Goal: Task Accomplishment & Management: Use online tool/utility

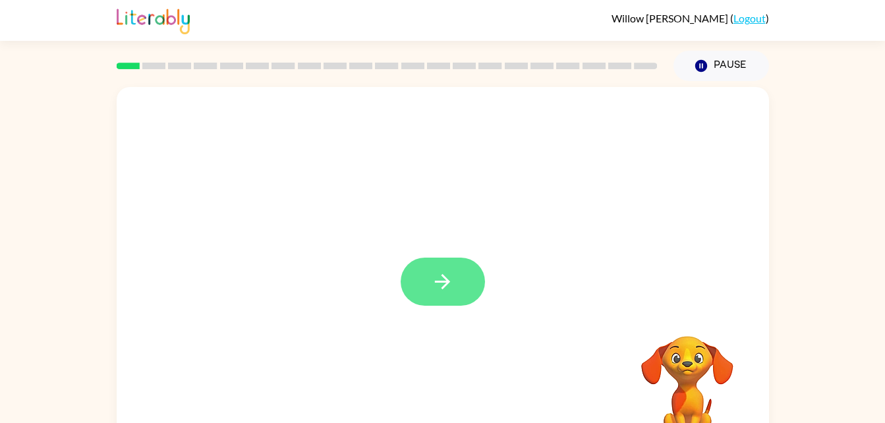
click at [465, 276] on button "button" at bounding box center [443, 282] width 84 height 48
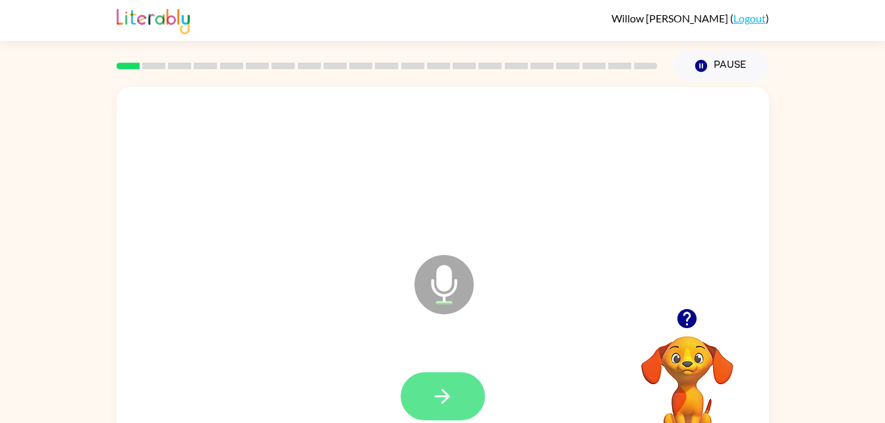
click at [433, 403] on icon "button" at bounding box center [442, 396] width 23 height 23
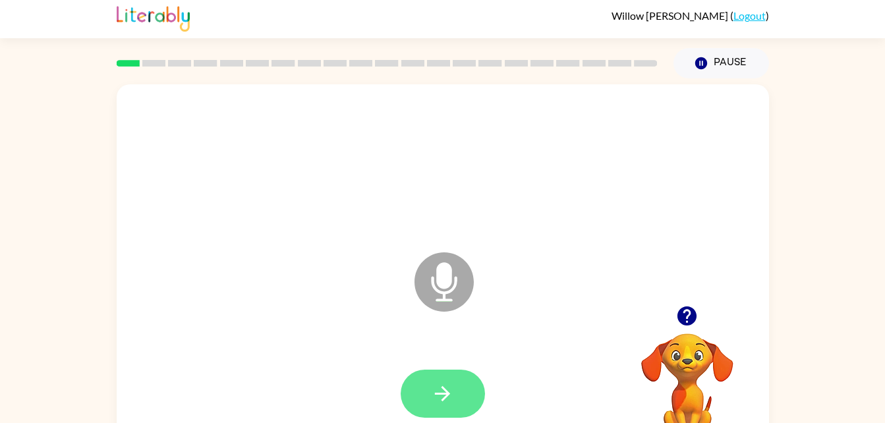
click at [421, 399] on button "button" at bounding box center [443, 394] width 84 height 48
click at [435, 402] on icon "button" at bounding box center [442, 393] width 23 height 23
click at [431, 385] on icon "button" at bounding box center [442, 393] width 23 height 23
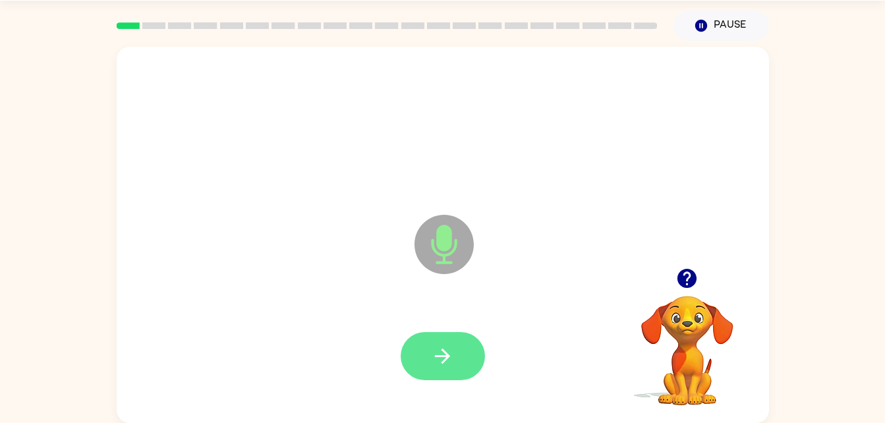
click at [450, 349] on icon "button" at bounding box center [442, 356] width 23 height 23
click at [418, 365] on button "button" at bounding box center [443, 356] width 84 height 48
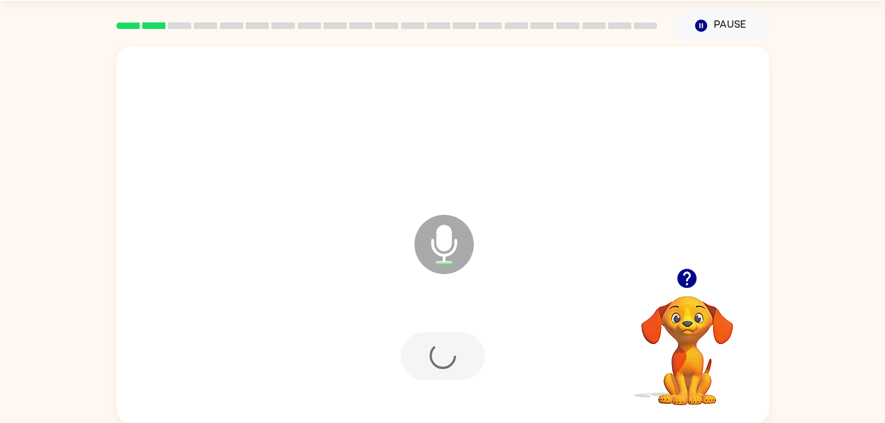
click at [424, 367] on div at bounding box center [443, 357] width 626 height 108
click at [437, 349] on icon "button" at bounding box center [442, 356] width 23 height 23
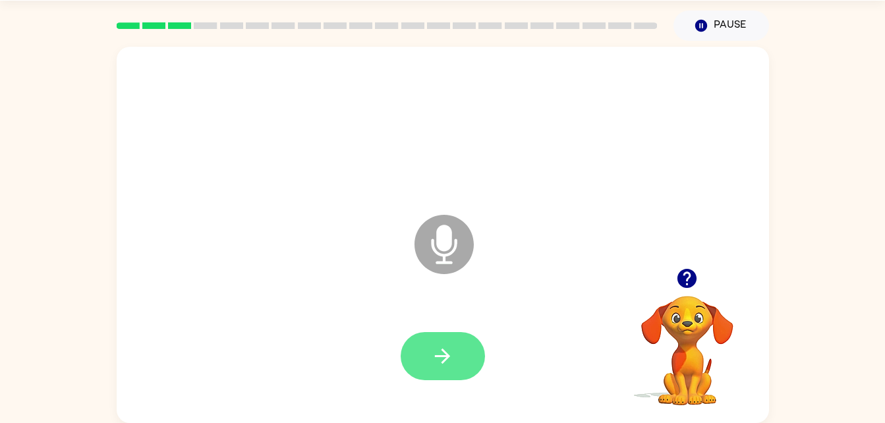
click at [444, 358] on icon "button" at bounding box center [442, 356] width 23 height 23
click at [434, 361] on icon "button" at bounding box center [442, 356] width 23 height 23
click at [453, 370] on button "button" at bounding box center [443, 356] width 84 height 48
click at [449, 365] on icon "button" at bounding box center [442, 356] width 23 height 23
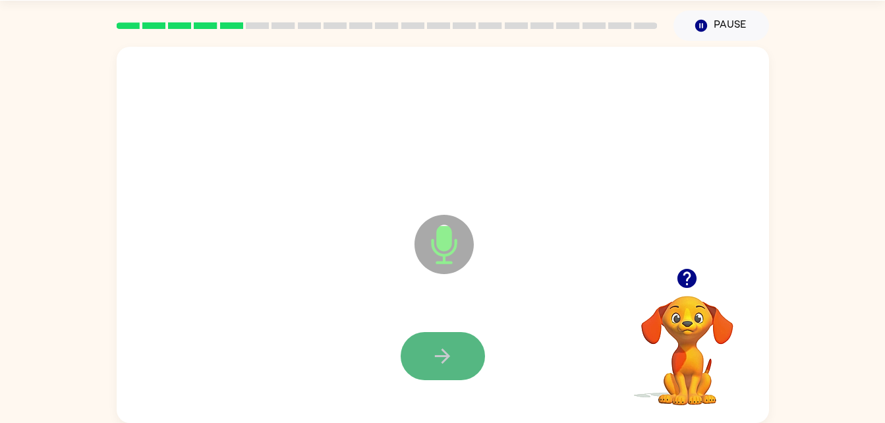
click at [442, 353] on icon "button" at bounding box center [442, 356] width 23 height 23
click at [455, 356] on button "button" at bounding box center [443, 356] width 84 height 48
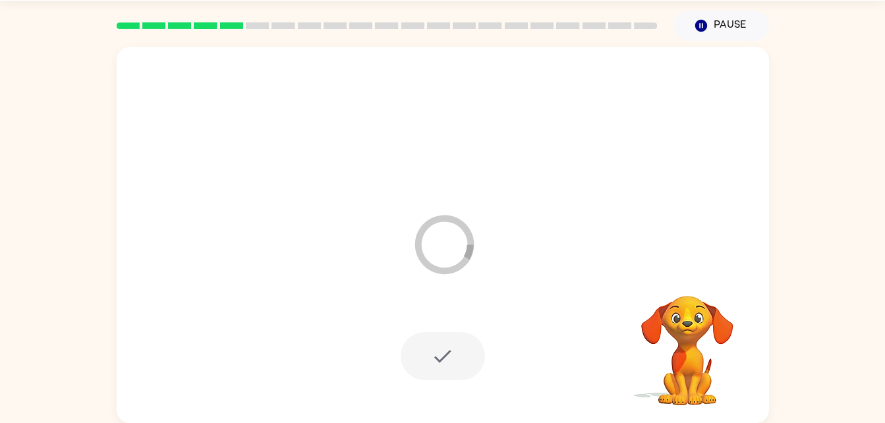
click at [455, 356] on div at bounding box center [443, 356] width 84 height 48
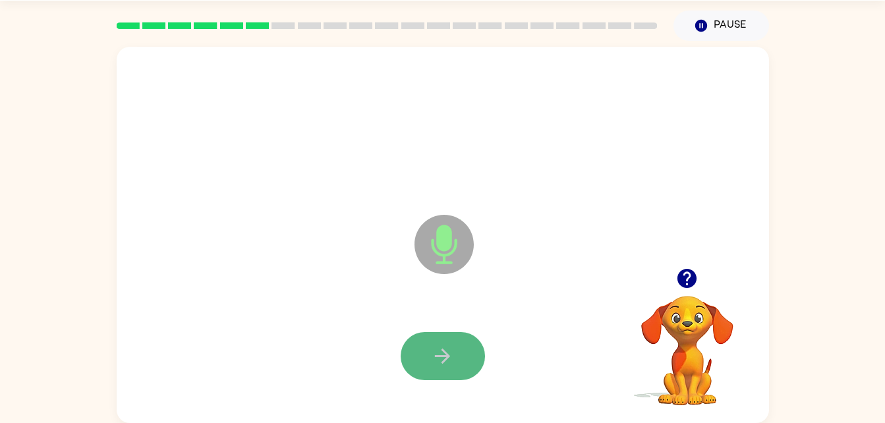
click at [455, 356] on button "button" at bounding box center [443, 356] width 84 height 48
click at [415, 340] on button "button" at bounding box center [443, 356] width 84 height 48
click at [417, 343] on button "button" at bounding box center [443, 356] width 84 height 48
click at [428, 346] on button "button" at bounding box center [443, 356] width 84 height 48
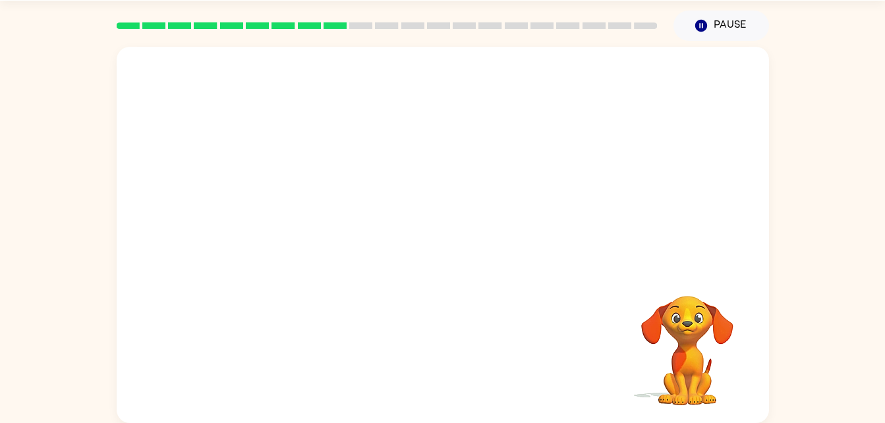
click at [428, 346] on div "Your browser must support playing .mp4 files to use Literably. Please try using…" at bounding box center [443, 235] width 653 height 376
click at [554, 224] on div at bounding box center [411, 211] width 563 height 47
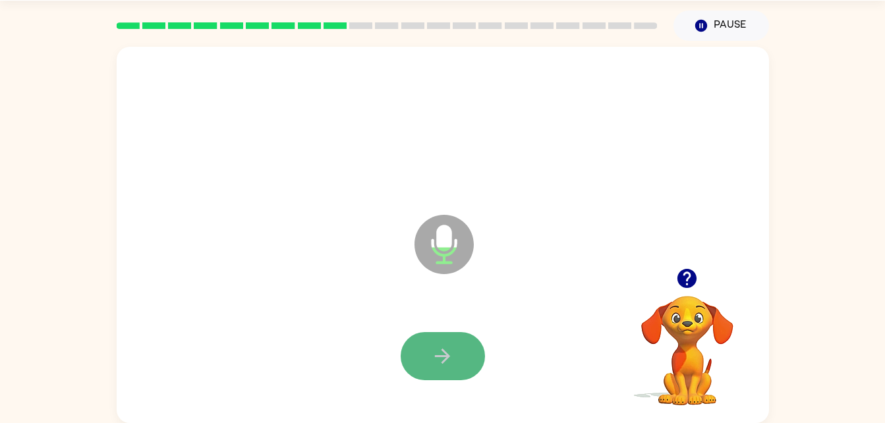
click at [469, 364] on button "button" at bounding box center [443, 356] width 84 height 48
click at [456, 357] on button "button" at bounding box center [443, 356] width 84 height 48
click at [455, 359] on button "button" at bounding box center [443, 356] width 84 height 48
click at [455, 365] on button "button" at bounding box center [443, 356] width 84 height 48
click at [454, 365] on button "button" at bounding box center [443, 356] width 84 height 48
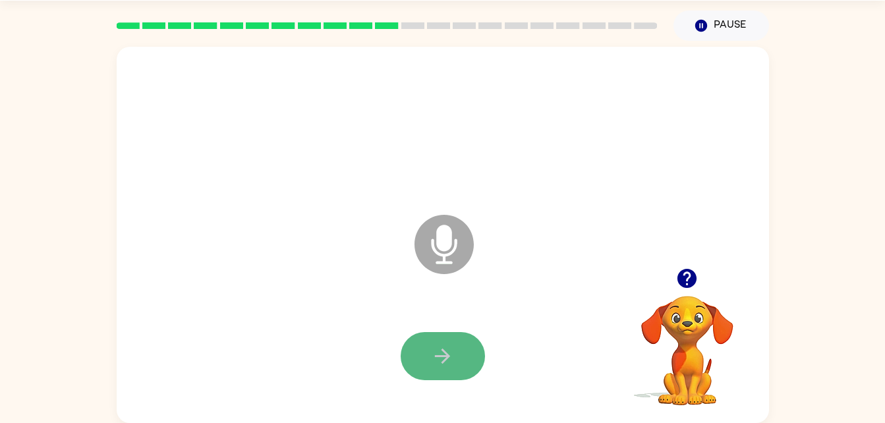
click at [421, 339] on button "button" at bounding box center [443, 356] width 84 height 48
click at [424, 353] on button "button" at bounding box center [443, 356] width 84 height 48
click at [455, 363] on button "button" at bounding box center [443, 356] width 84 height 48
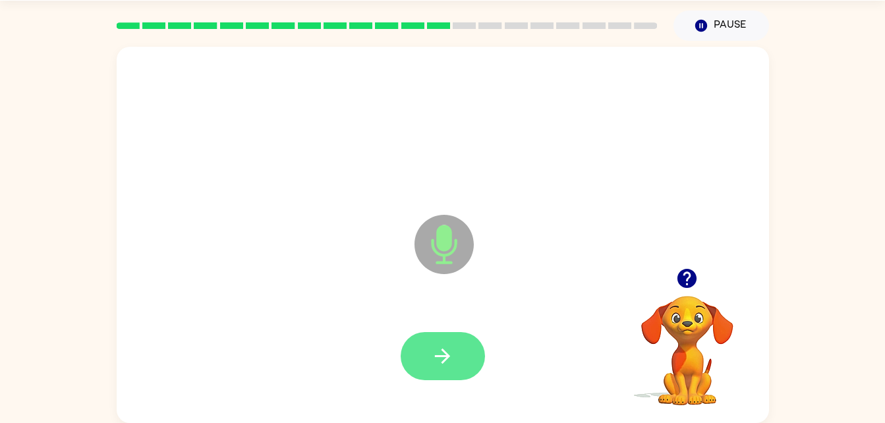
click at [431, 364] on icon "button" at bounding box center [442, 356] width 23 height 23
click at [434, 363] on icon "button" at bounding box center [442, 356] width 23 height 23
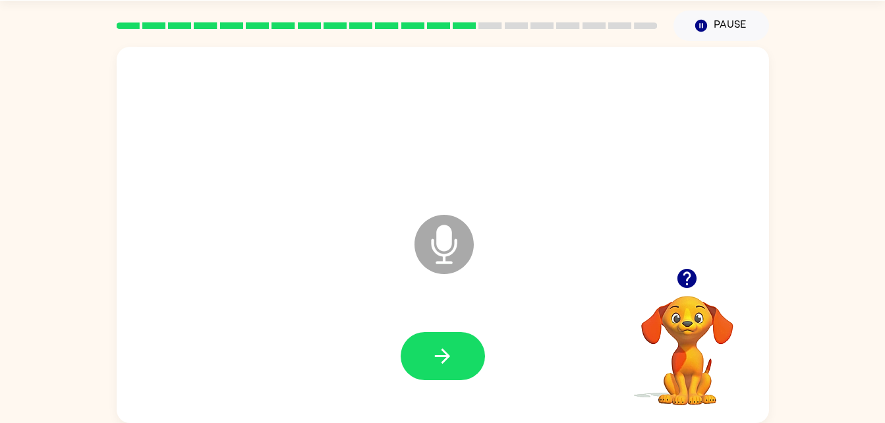
click at [434, 363] on icon "button" at bounding box center [442, 356] width 23 height 23
click at [436, 363] on icon "button" at bounding box center [442, 356] width 23 height 23
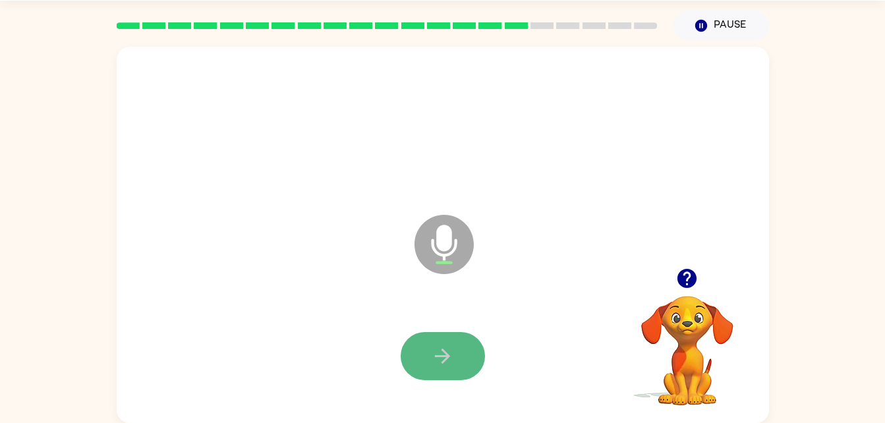
drag, startPoint x: 435, startPoint y: 361, endPoint x: 421, endPoint y: 347, distance: 19.6
click at [421, 347] on button "button" at bounding box center [443, 356] width 84 height 48
drag, startPoint x: 421, startPoint y: 347, endPoint x: 418, endPoint y: 368, distance: 22.0
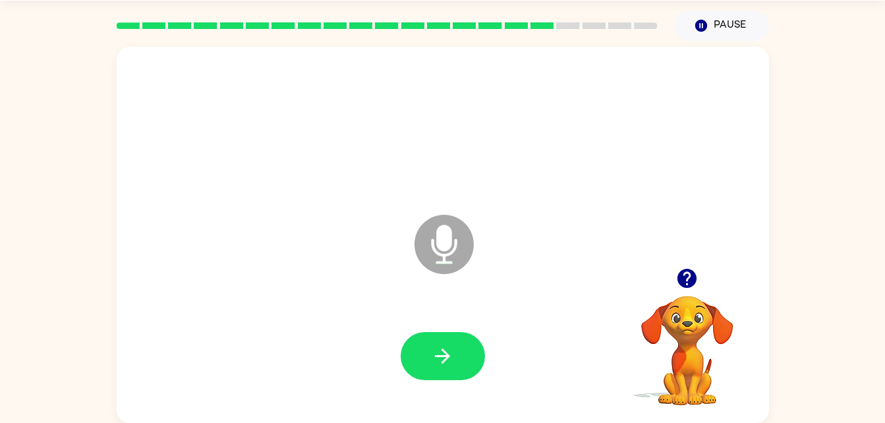
click at [418, 368] on button "button" at bounding box center [443, 356] width 84 height 48
drag, startPoint x: 418, startPoint y: 368, endPoint x: 406, endPoint y: 367, distance: 11.9
click at [406, 367] on button "button" at bounding box center [443, 356] width 84 height 48
click at [438, 358] on icon "button" at bounding box center [442, 356] width 23 height 23
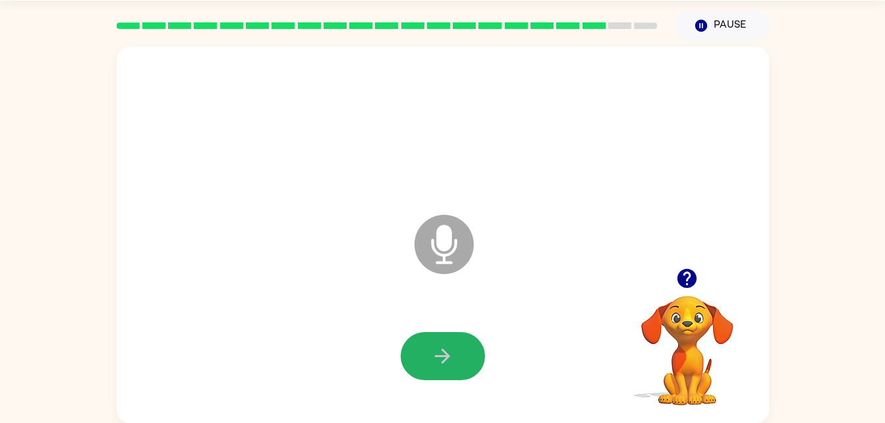
click at [438, 358] on icon "button" at bounding box center [442, 356] width 23 height 23
drag, startPoint x: 438, startPoint y: 358, endPoint x: 417, endPoint y: 364, distance: 22.5
click at [417, 364] on button "button" at bounding box center [443, 356] width 84 height 48
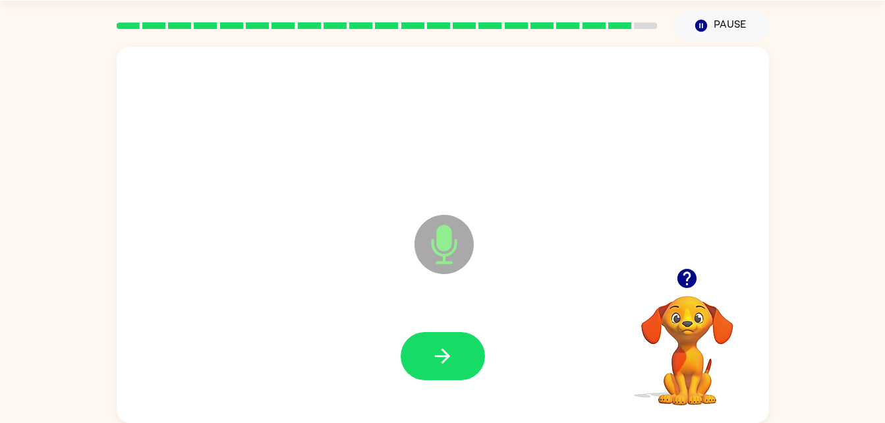
click at [417, 364] on button "button" at bounding box center [443, 356] width 84 height 48
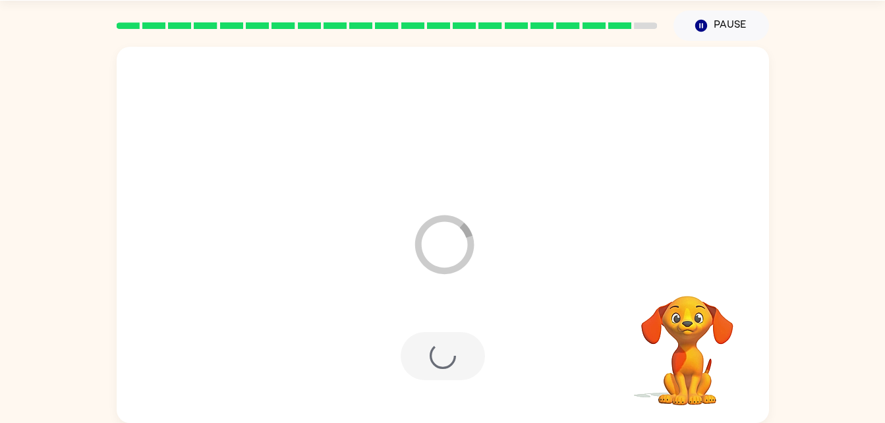
scroll to position [16, 0]
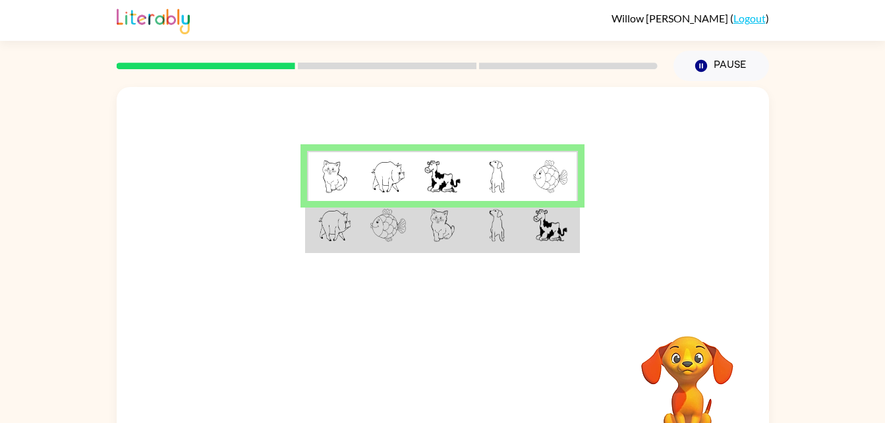
click at [488, 232] on td at bounding box center [497, 226] width 54 height 51
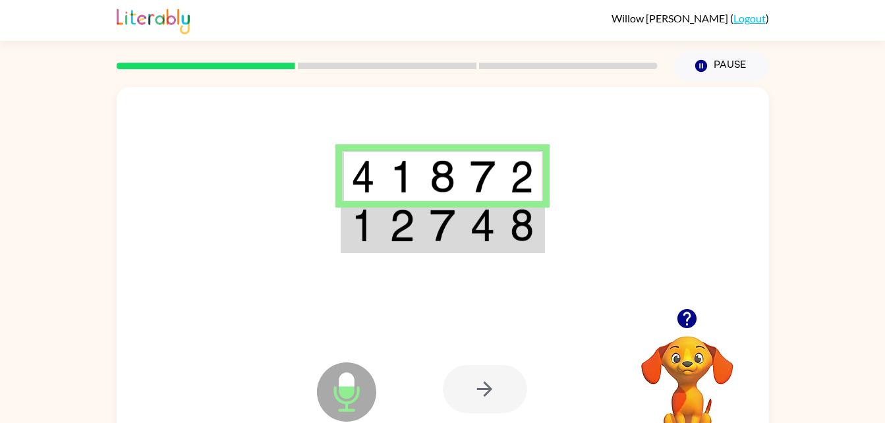
click at [496, 236] on td at bounding box center [483, 226] width 40 height 51
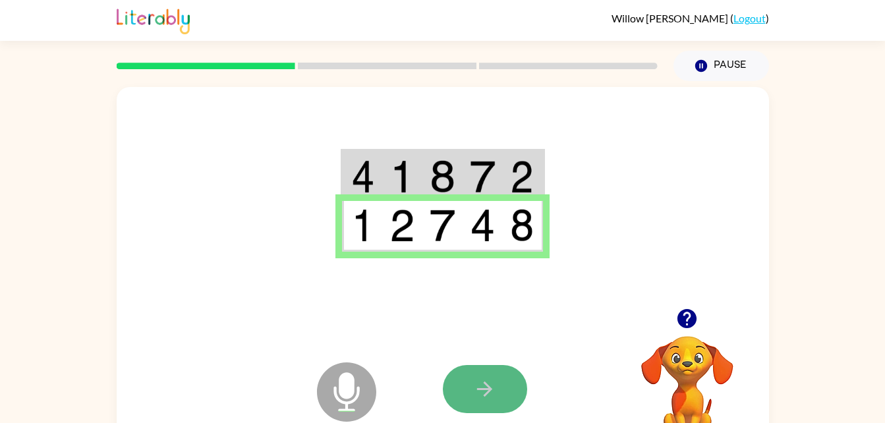
click at [481, 409] on button "button" at bounding box center [485, 389] width 84 height 48
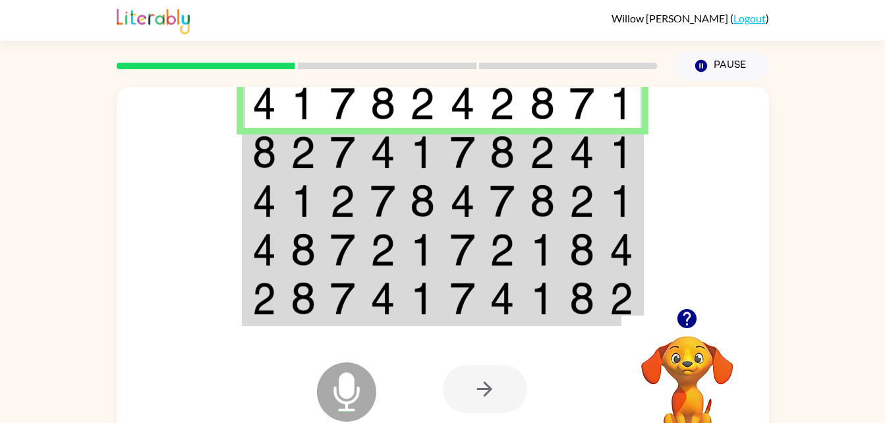
click at [542, 156] on img at bounding box center [542, 152] width 25 height 33
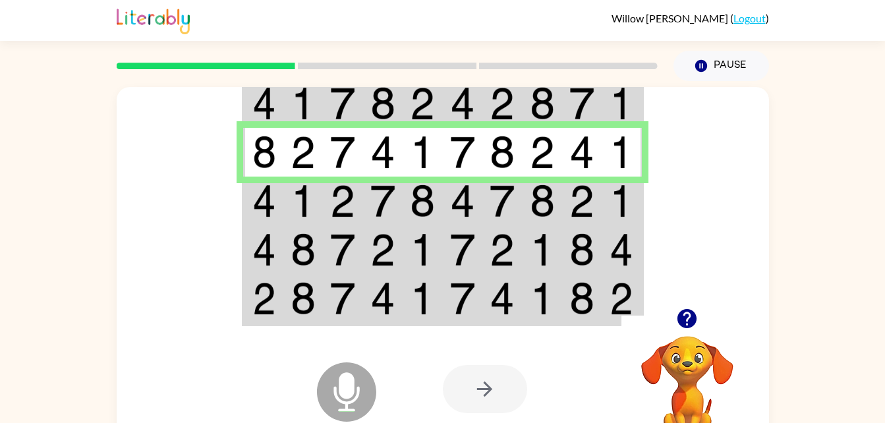
click at [480, 196] on td at bounding box center [463, 201] width 40 height 49
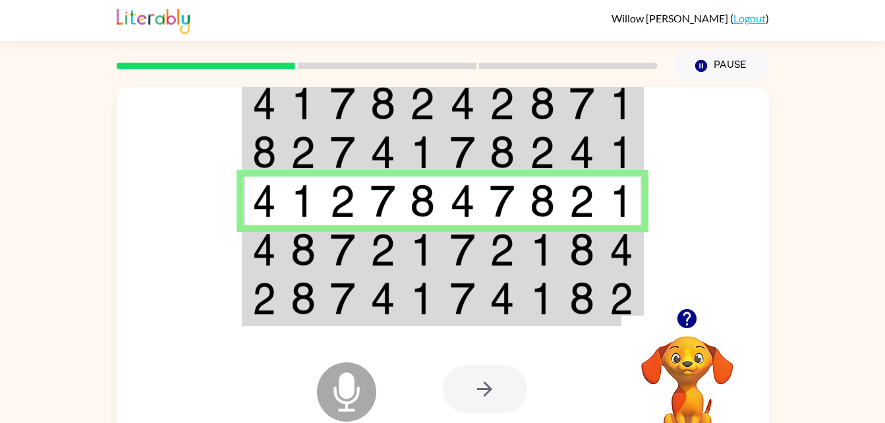
click at [515, 258] on td at bounding box center [502, 249] width 40 height 49
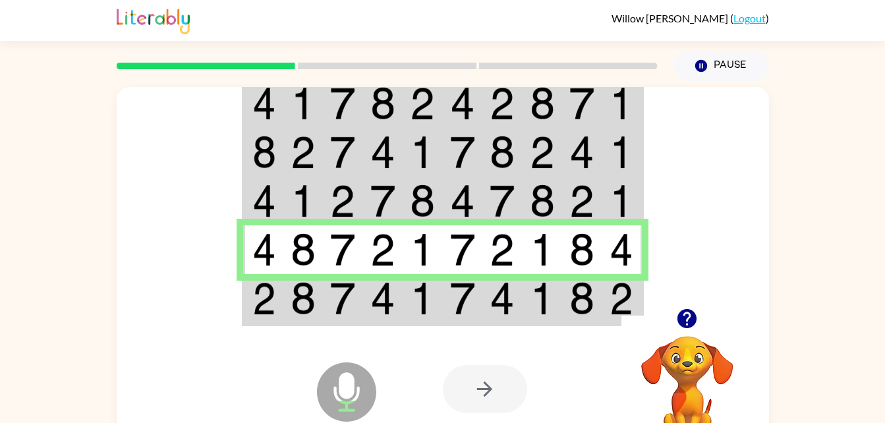
click at [405, 320] on div "Microphone The Microphone is here when it is your turn to talk Your browser mus…" at bounding box center [443, 389] width 653 height 148
click at [409, 297] on td at bounding box center [423, 299] width 40 height 51
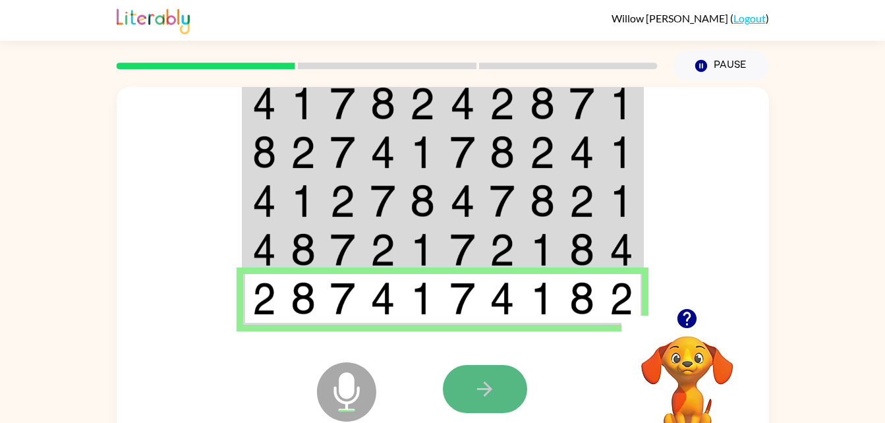
click at [502, 395] on button "button" at bounding box center [485, 389] width 84 height 48
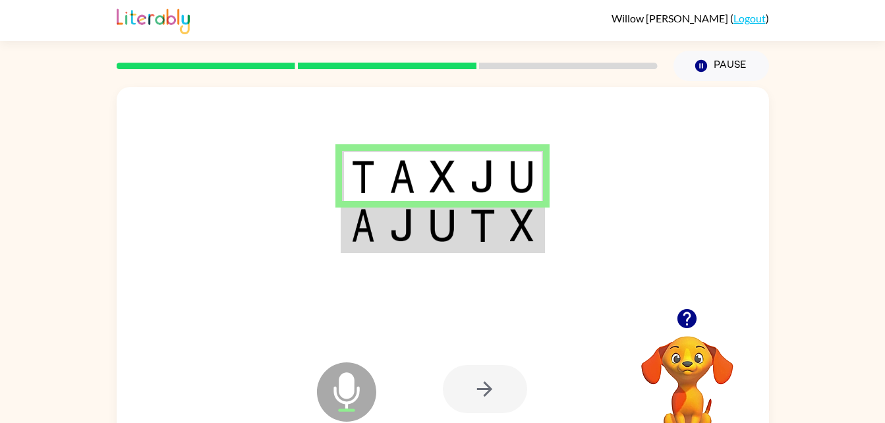
drag, startPoint x: 473, startPoint y: 229, endPoint x: 424, endPoint y: 223, distance: 48.6
click at [424, 223] on td at bounding box center [443, 226] width 40 height 51
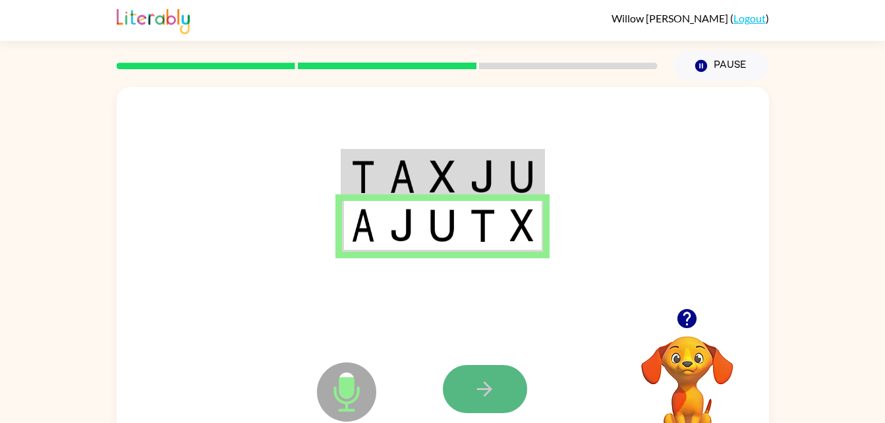
click at [479, 384] on icon "button" at bounding box center [484, 389] width 23 height 23
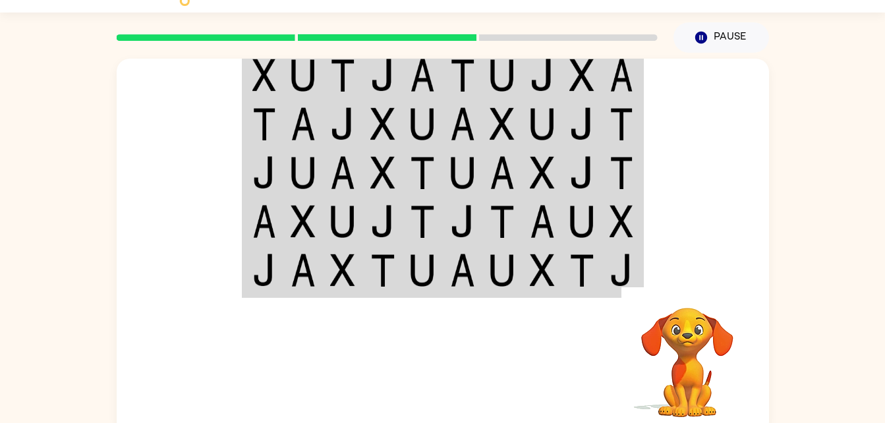
scroll to position [29, 0]
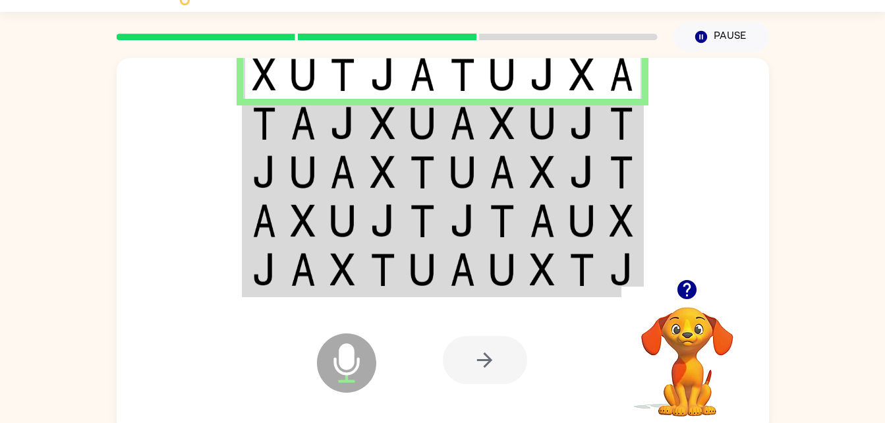
click at [487, 359] on div at bounding box center [485, 360] width 84 height 48
click at [439, 127] on td at bounding box center [423, 123] width 40 height 49
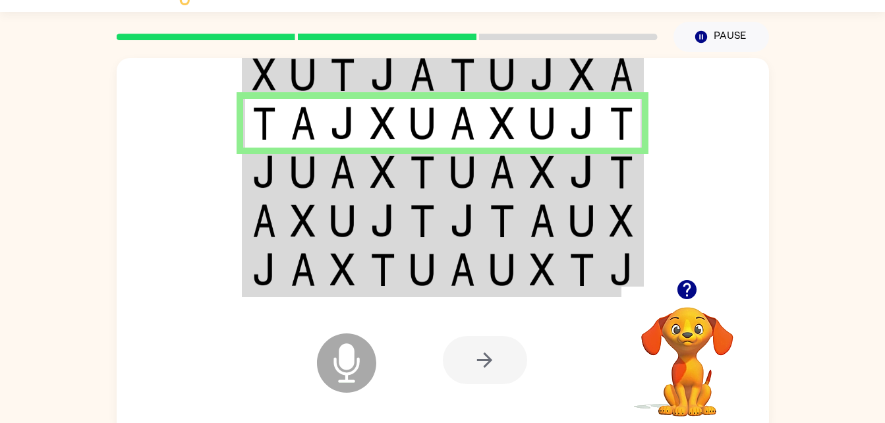
click at [432, 172] on img at bounding box center [422, 172] width 25 height 33
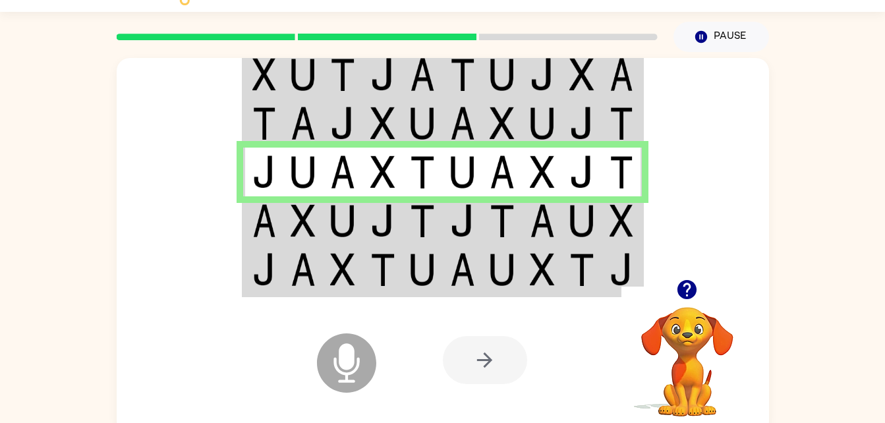
click at [518, 231] on td at bounding box center [502, 220] width 40 height 49
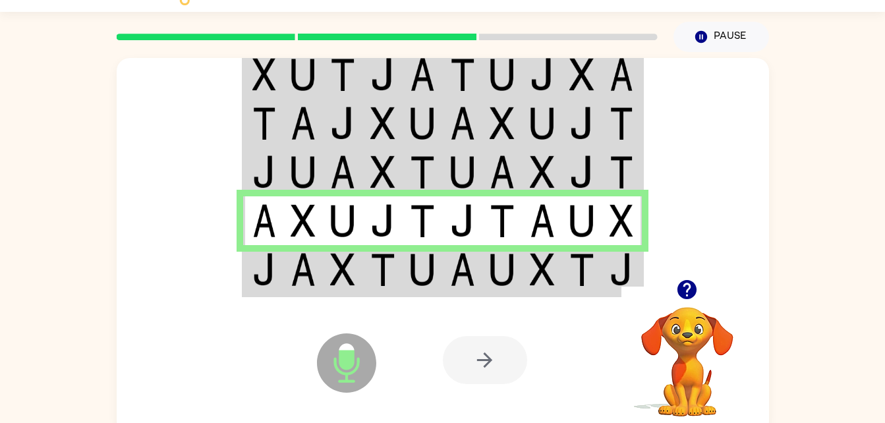
click at [503, 269] on img at bounding box center [502, 269] width 25 height 33
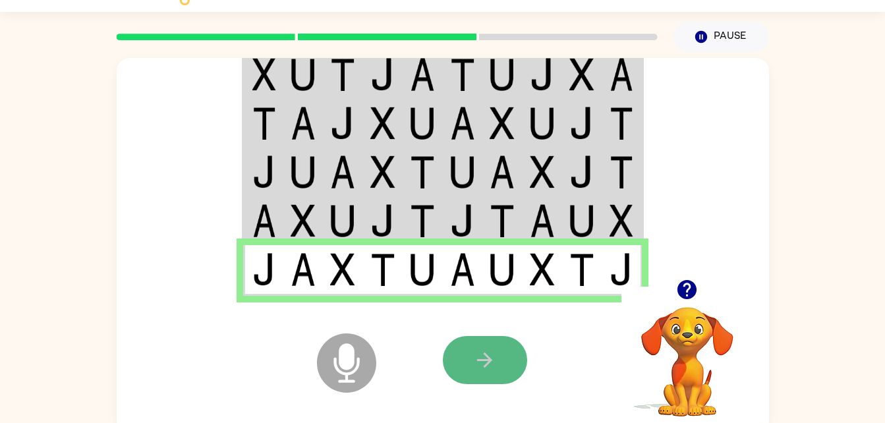
click at [496, 358] on icon "button" at bounding box center [484, 360] width 23 height 23
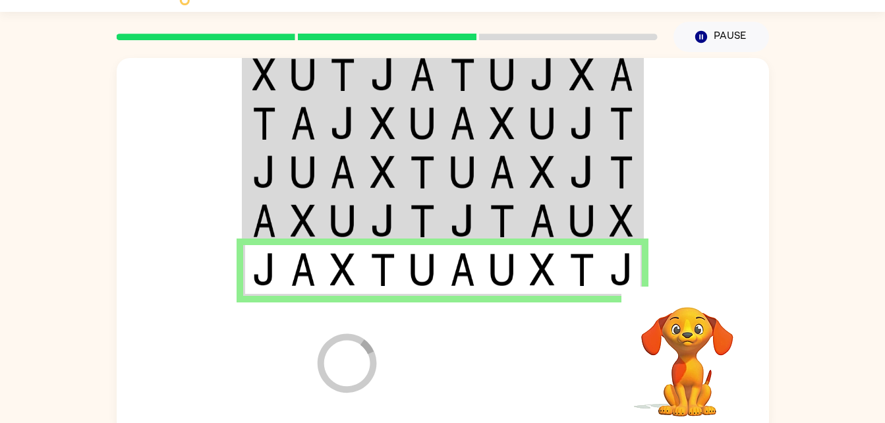
scroll to position [16, 0]
